Goal: Navigation & Orientation: Find specific page/section

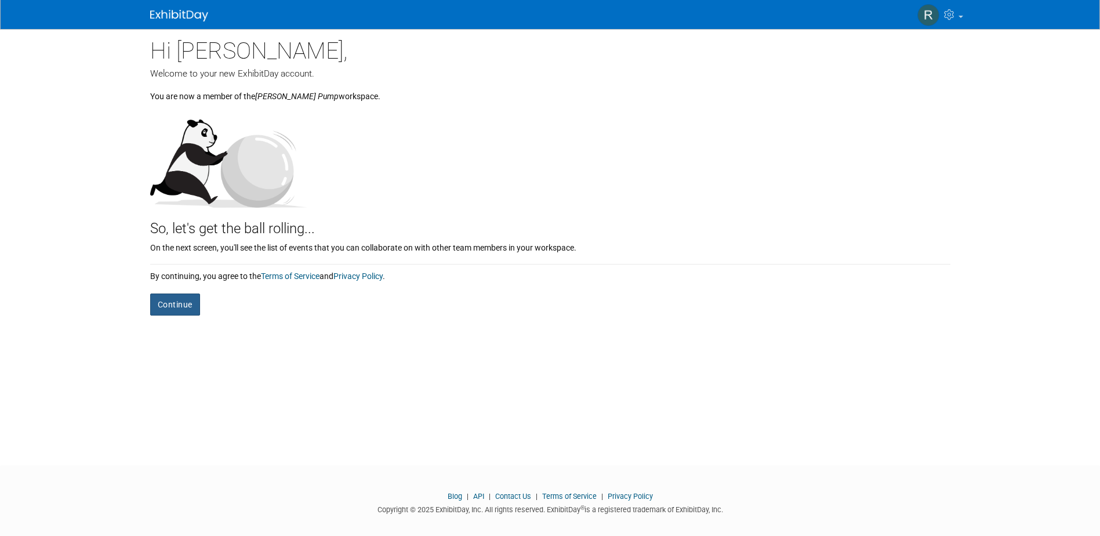
click at [168, 306] on button "Continue" at bounding box center [175, 304] width 50 height 22
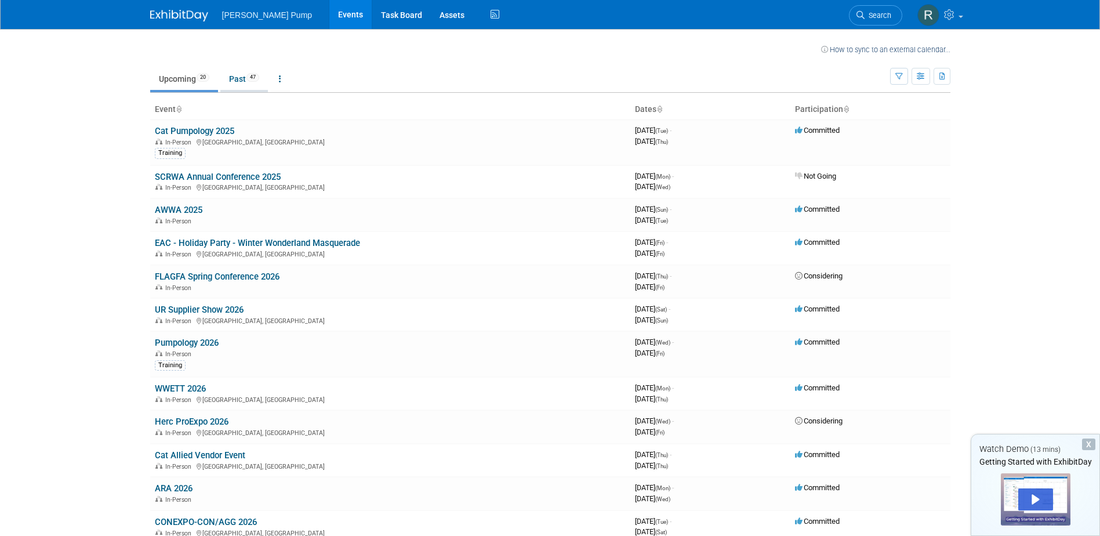
click at [253, 80] on span "47" at bounding box center [252, 77] width 13 height 9
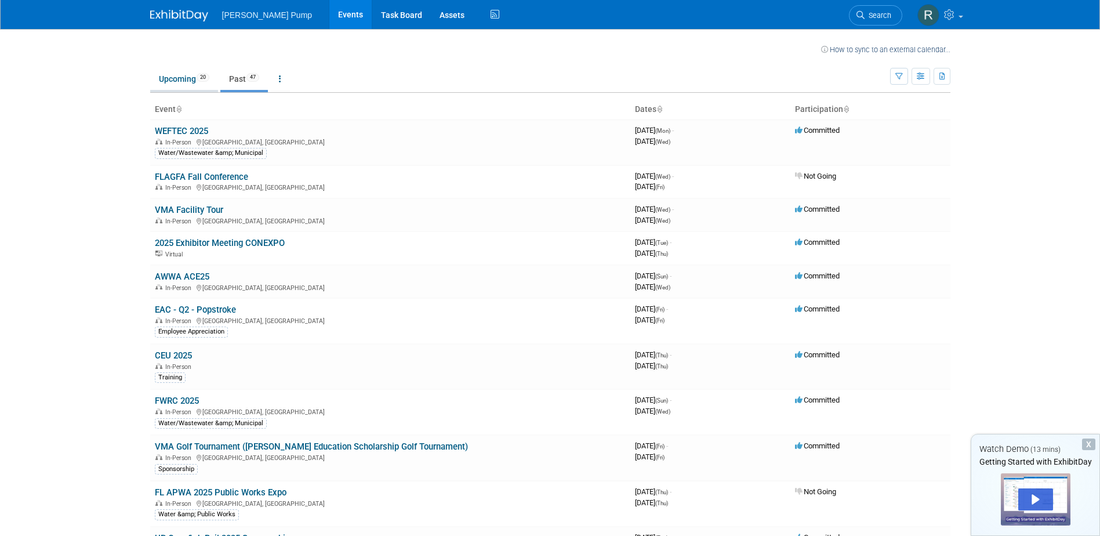
click at [194, 83] on link "Upcoming 20" at bounding box center [184, 79] width 68 height 22
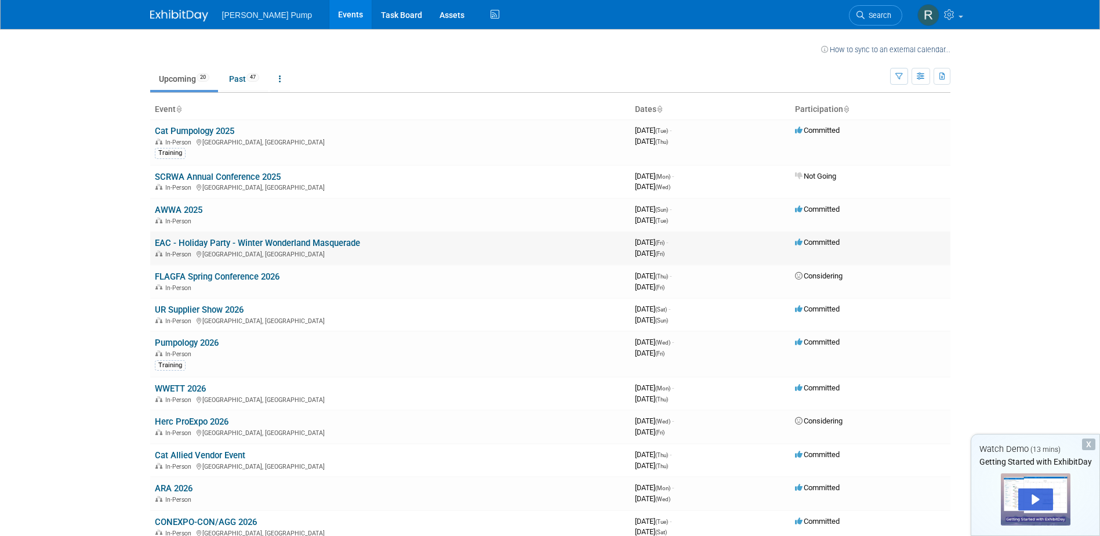
click at [203, 243] on link "EAC - Holiday Party - Winter Wonderland Masquerade" at bounding box center [257, 243] width 205 height 10
click at [183, 129] on link "Cat Pumpology 2025" at bounding box center [194, 131] width 79 height 10
click at [210, 126] on link "Cat Pumpology 2025" at bounding box center [194, 131] width 79 height 10
click at [206, 176] on link "SCRWA Annual Conference 2025" at bounding box center [218, 177] width 126 height 10
click at [431, 13] on link "Assets" at bounding box center [452, 14] width 42 height 29
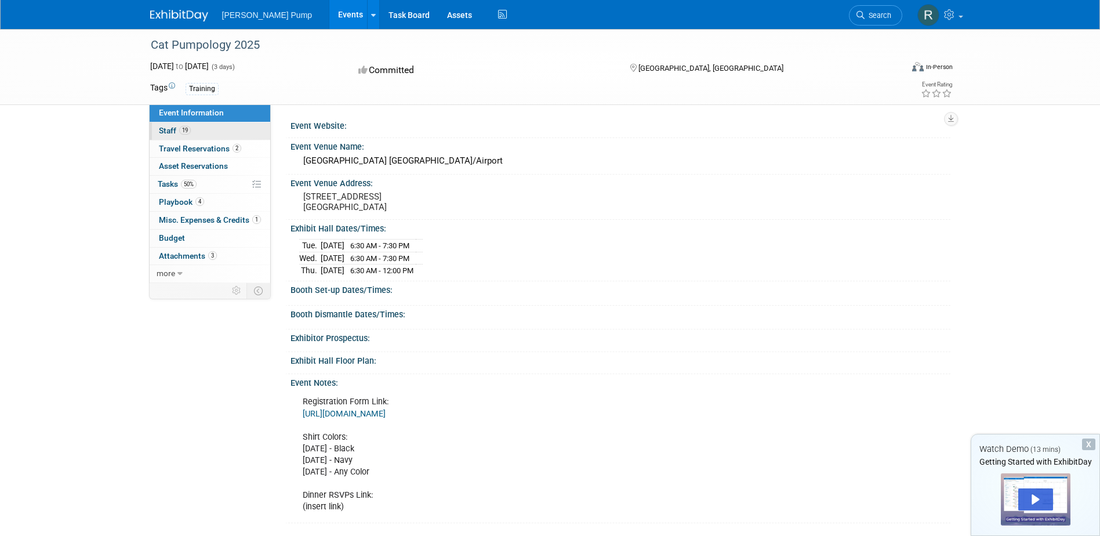
click at [172, 130] on span "Staff 19" at bounding box center [175, 130] width 32 height 9
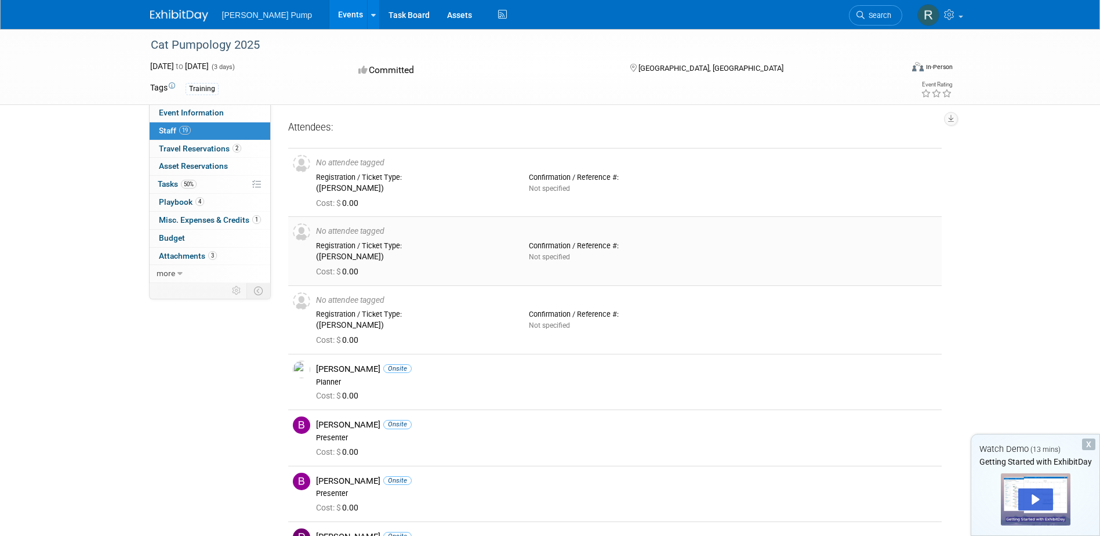
drag, startPoint x: 410, startPoint y: 261, endPoint x: 414, endPoint y: 256, distance: 7.0
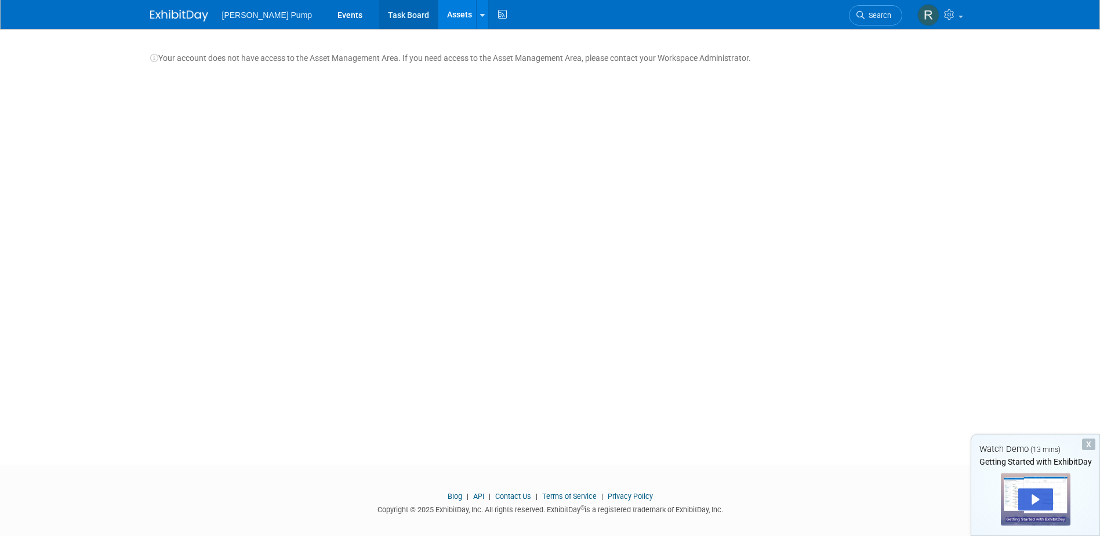
click at [379, 12] on link "Task Board" at bounding box center [408, 14] width 59 height 29
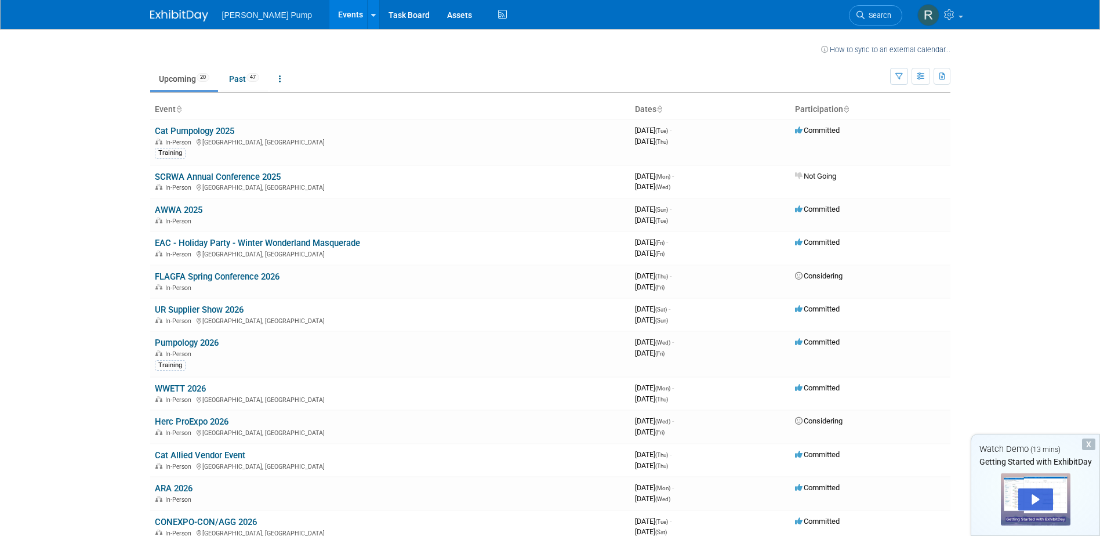
click at [157, 13] on img at bounding box center [179, 16] width 58 height 12
click at [932, 12] on img at bounding box center [928, 15] width 22 height 22
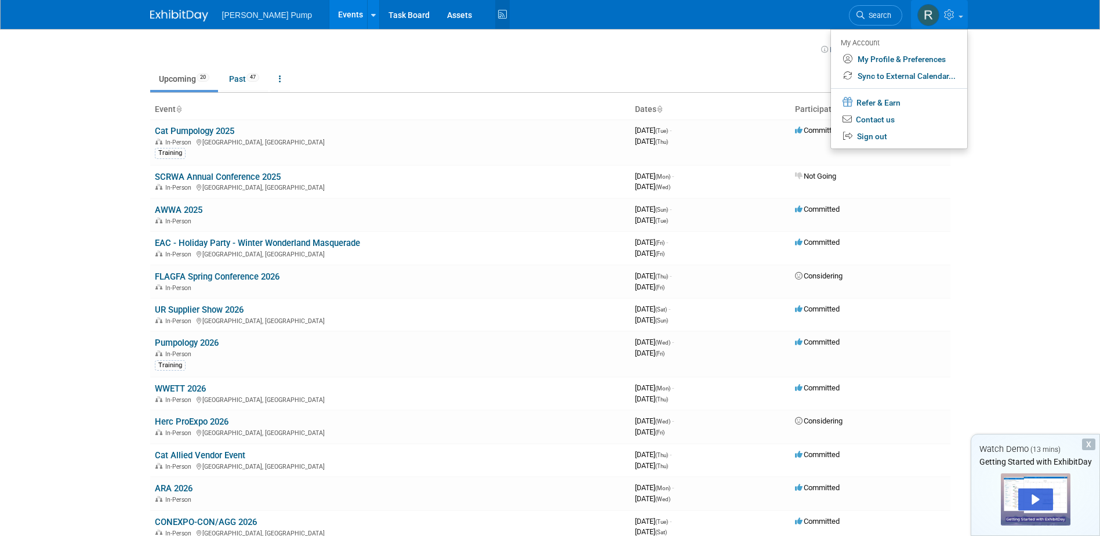
click at [495, 16] on icon at bounding box center [502, 15] width 14 height 18
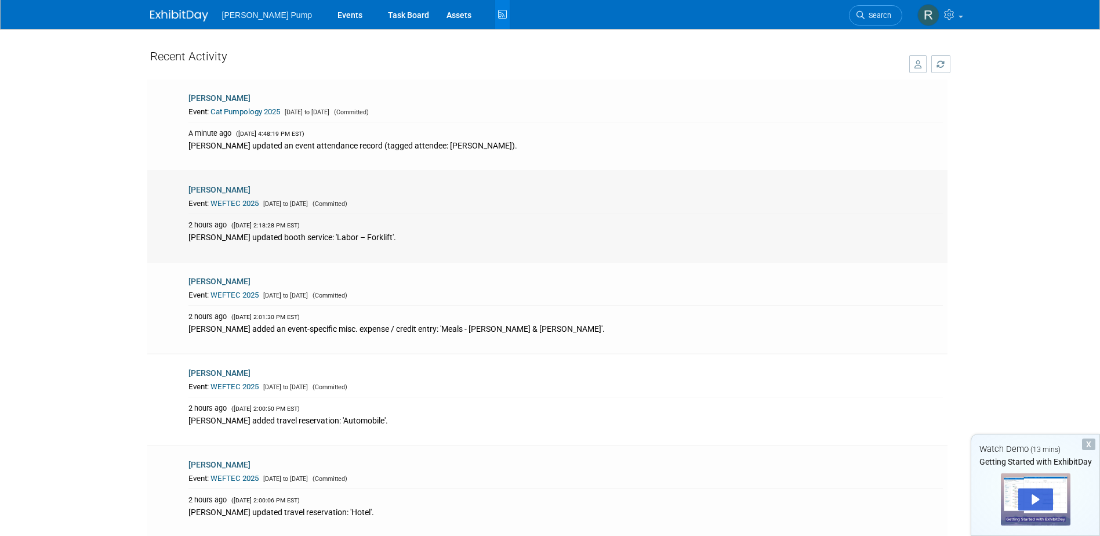
drag, startPoint x: 328, startPoint y: 234, endPoint x: 394, endPoint y: 238, distance: 66.2
click at [394, 238] on div "Amanda Smith updated booth service: 'Labor – Forklift'." at bounding box center [565, 236] width 754 height 13
click at [311, 230] on div "Amanda Smith updated booth service: 'Labor – Forklift'." at bounding box center [565, 236] width 754 height 13
click at [311, 234] on div "Amanda Smith updated booth service: 'Labor – Forklift'." at bounding box center [565, 236] width 754 height 13
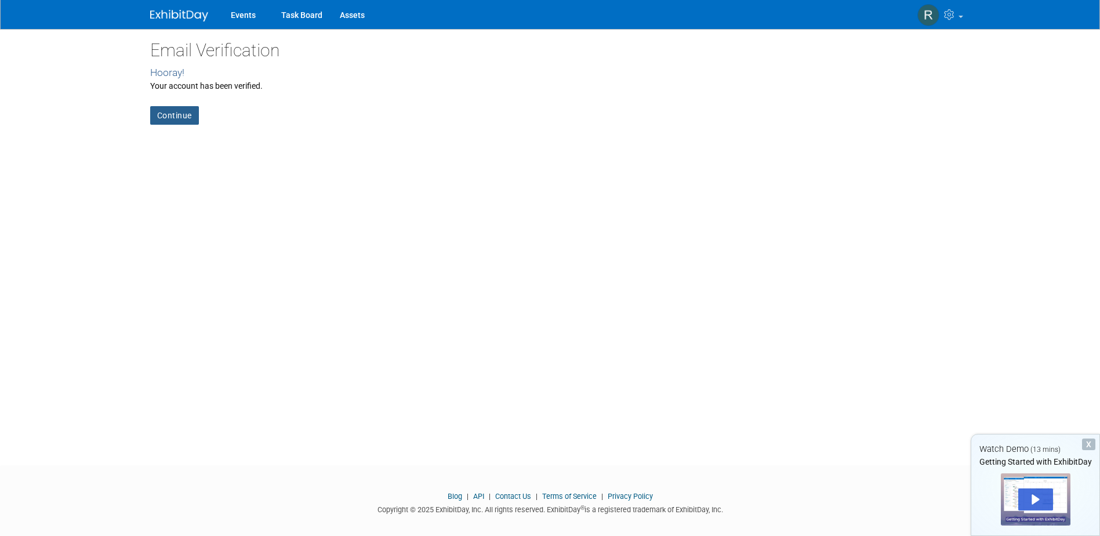
click at [177, 117] on link "Continue" at bounding box center [174, 115] width 49 height 19
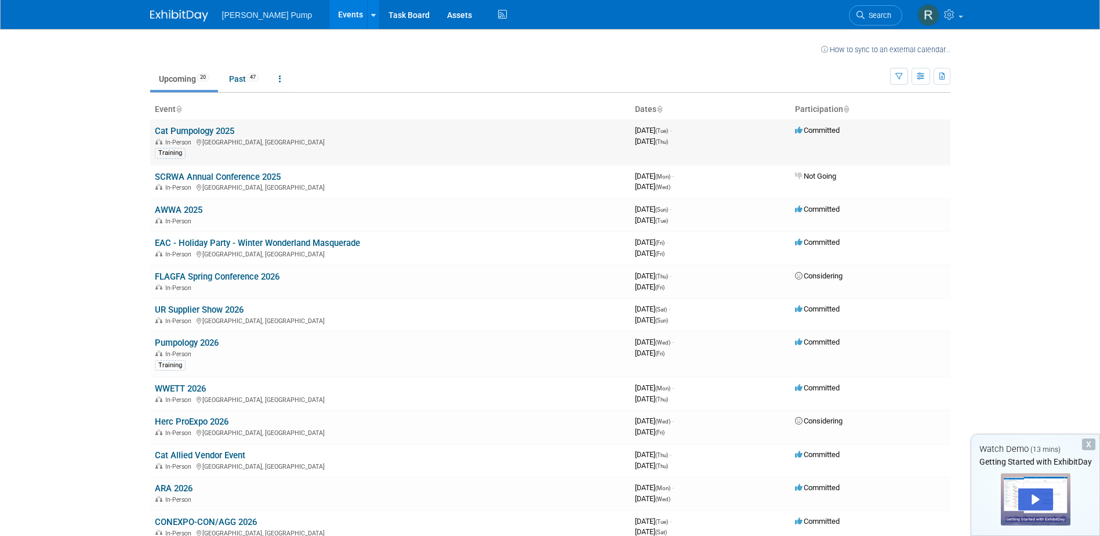
click at [180, 129] on link "Cat Pumpology 2025" at bounding box center [194, 131] width 79 height 10
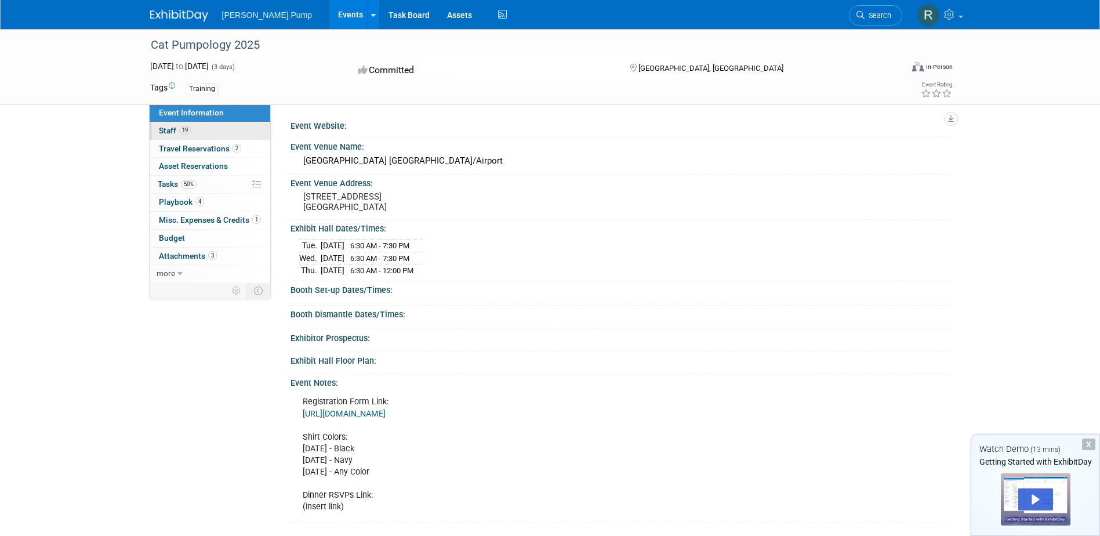
click at [222, 133] on link "19 Staff 19" at bounding box center [210, 130] width 121 height 17
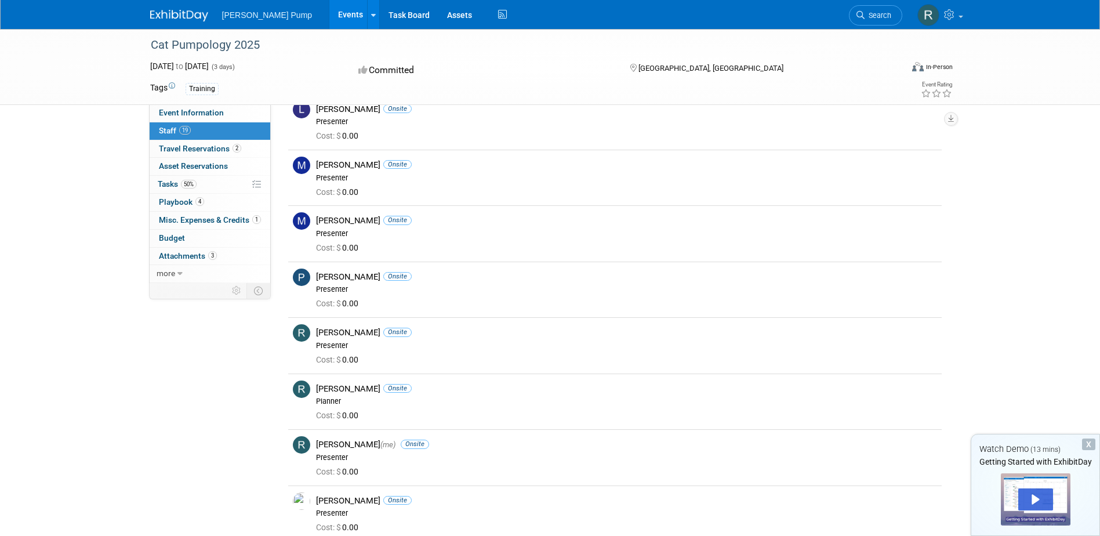
scroll to position [638, 0]
drag, startPoint x: 256, startPoint y: 65, endPoint x: 141, endPoint y: 64, distance: 114.8
click at [141, 64] on div "[DATE] to [DATE] (3 days) [DATE] to [DATE]" at bounding box center [243, 66] width 205 height 12
drag, startPoint x: 141, startPoint y: 64, endPoint x: 78, endPoint y: 257, distance: 203.5
click at [78, 257] on div "Cat Pumpology 2025 [DATE] to [DATE] (3 days) [DATE] to [DATE] Committed [GEOGRA…" at bounding box center [550, 11] width 1100 height 1241
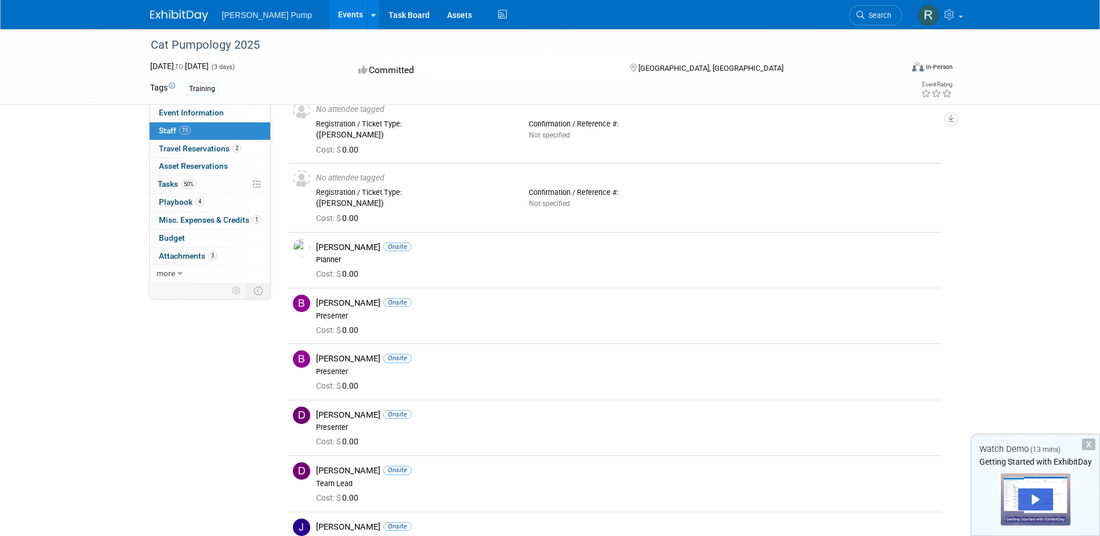
scroll to position [0, 0]
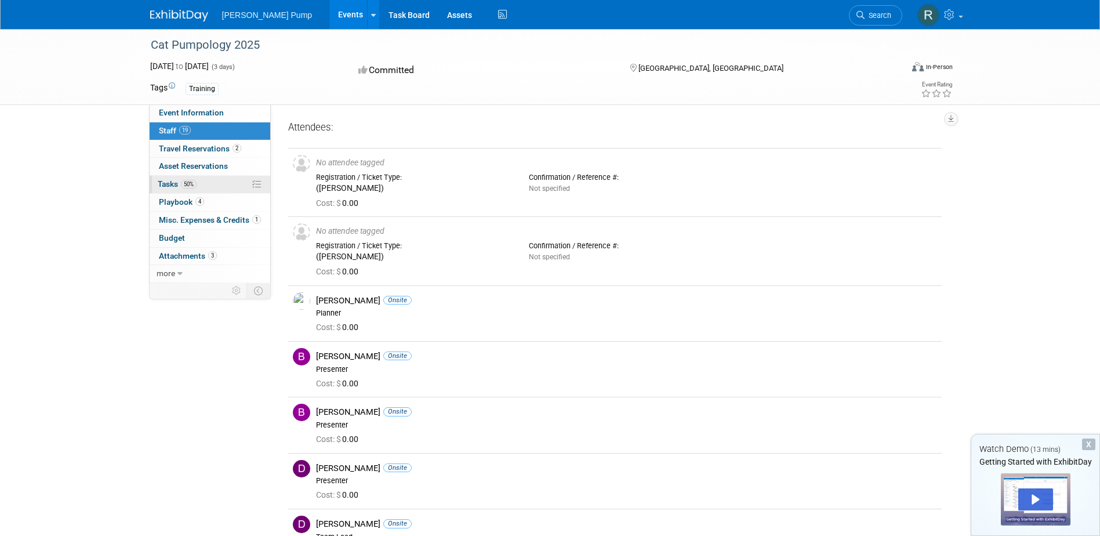
click at [168, 183] on span "Tasks 50%" at bounding box center [177, 183] width 39 height 9
